Goal: Check status: Check status

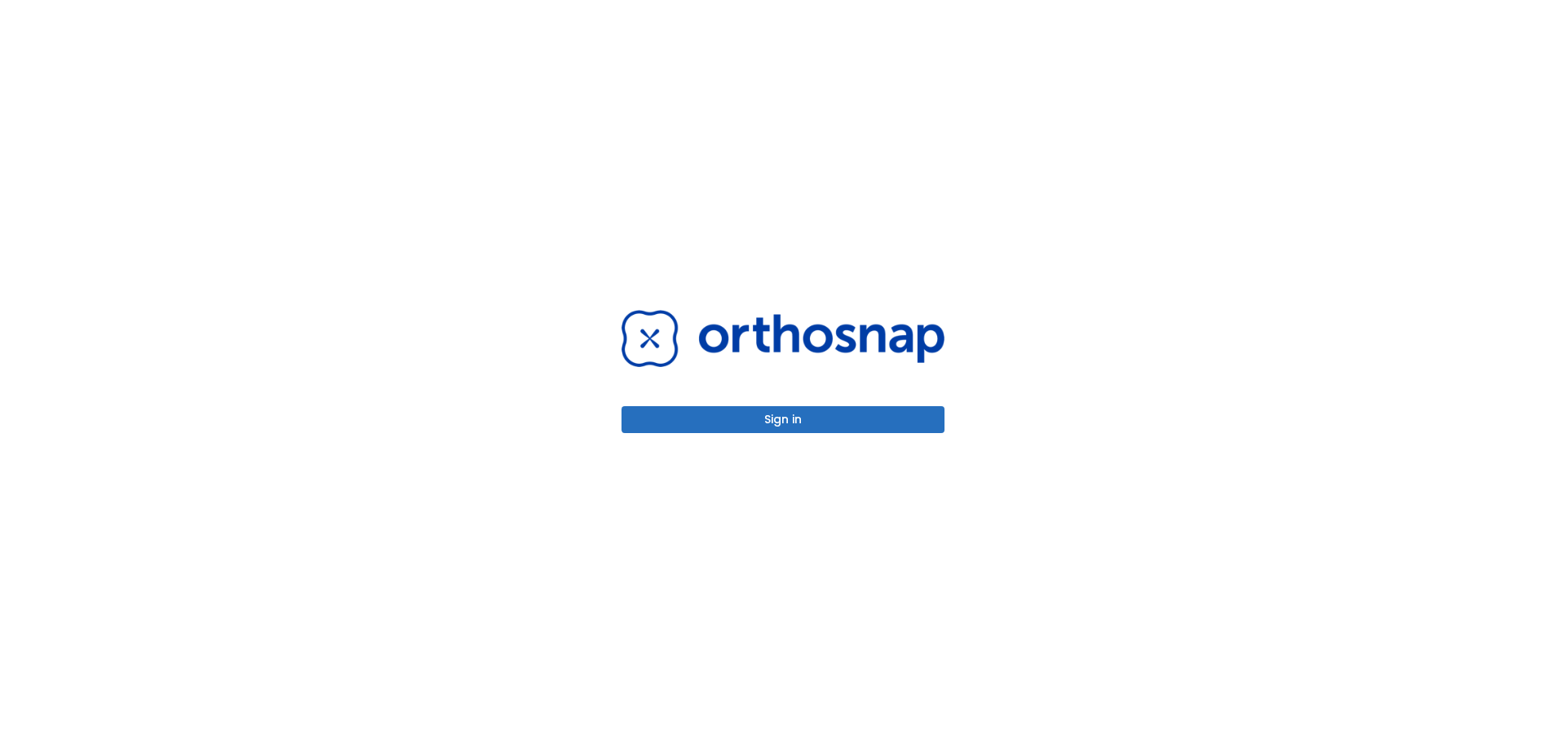
click at [742, 420] on button "Sign in" at bounding box center [783, 419] width 323 height 27
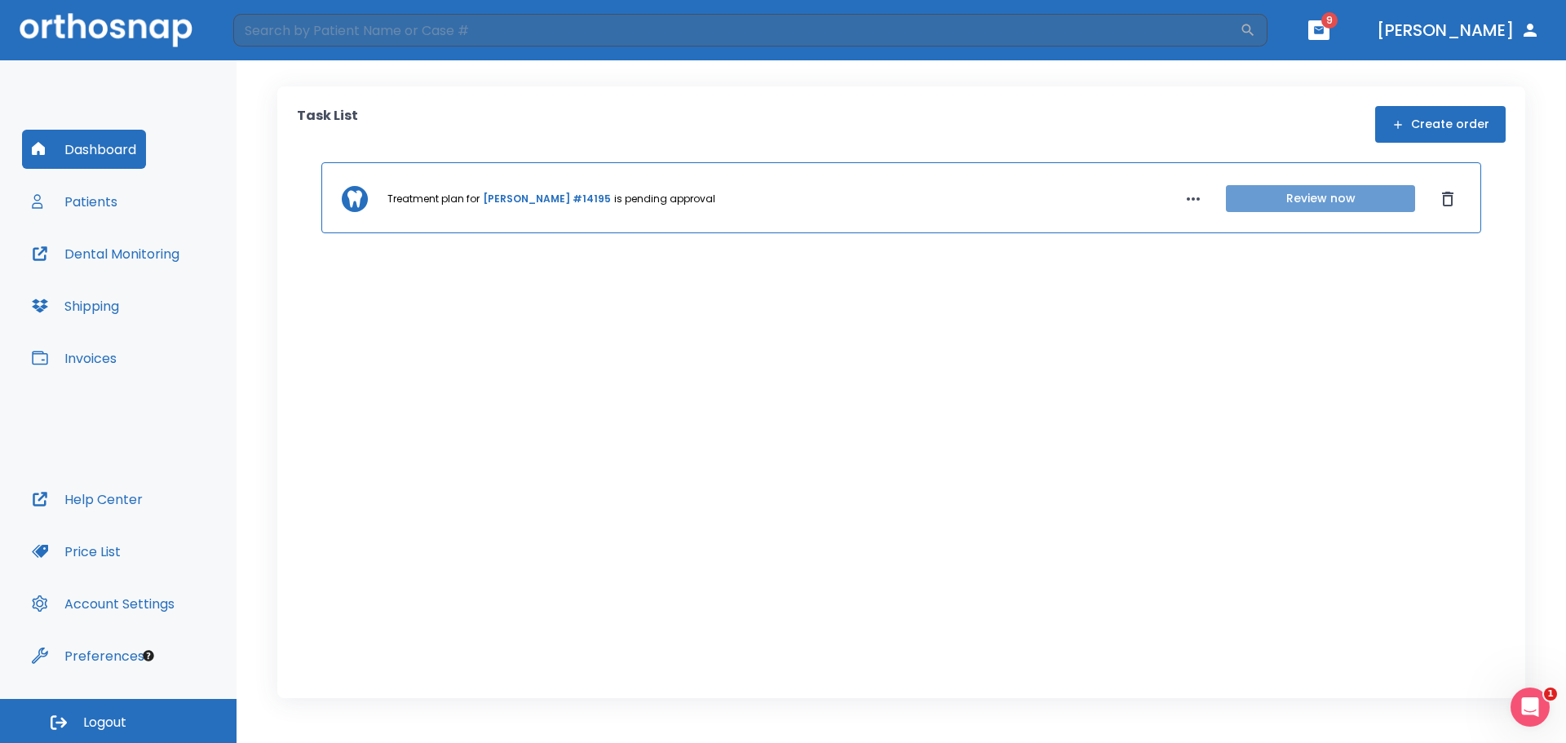
click at [1327, 198] on button "Review now" at bounding box center [1320, 198] width 189 height 27
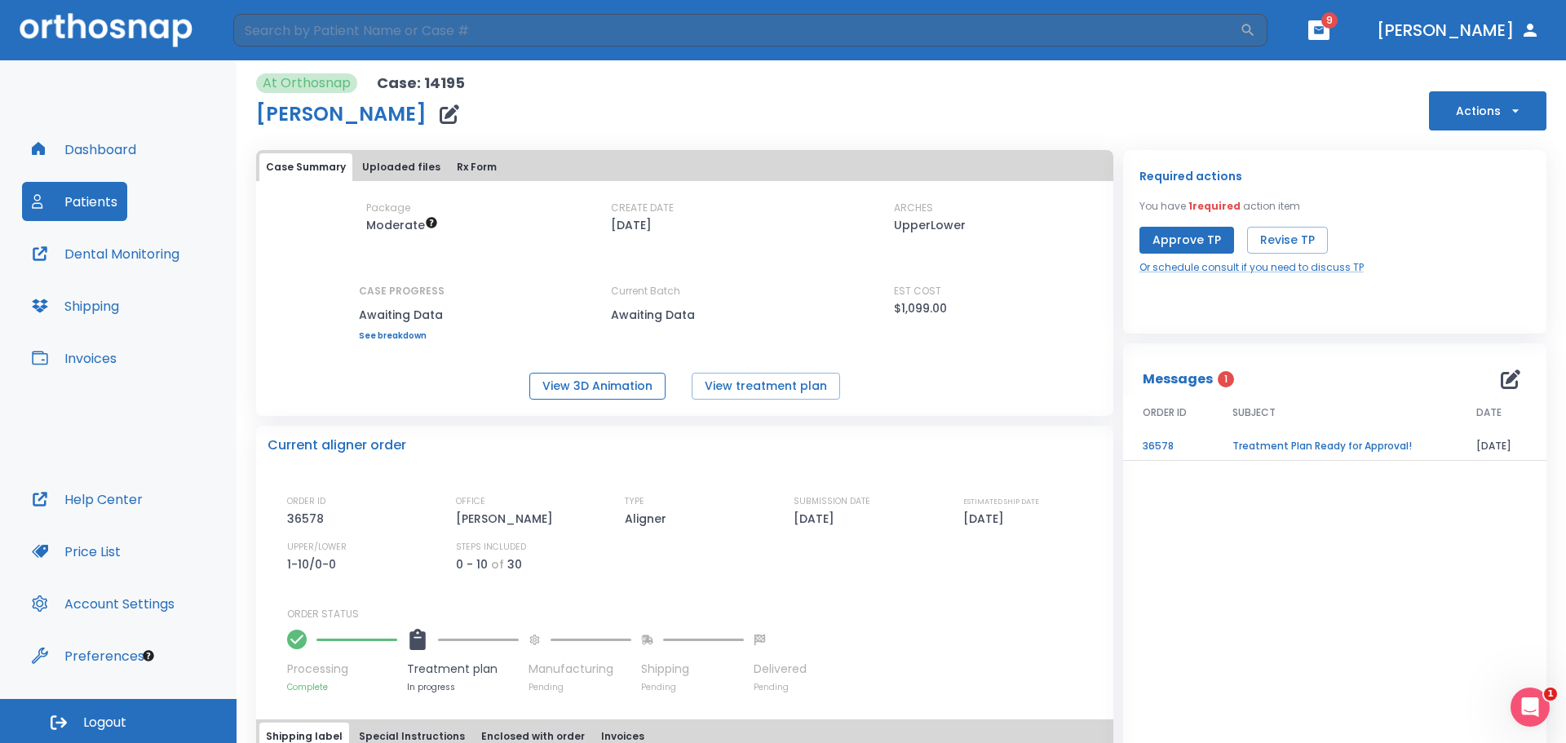
click at [580, 387] on button "View 3D Animation" at bounding box center [598, 386] width 136 height 27
click at [727, 393] on button "View treatment plan" at bounding box center [766, 386] width 148 height 27
